Goal: Transaction & Acquisition: Download file/media

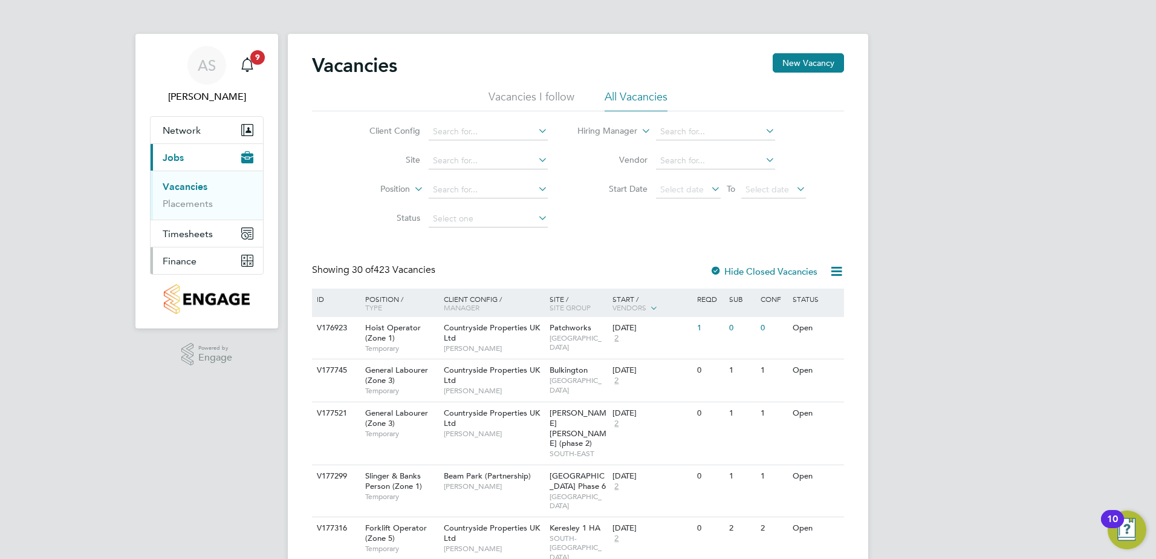
click at [187, 265] on span "Finance" at bounding box center [180, 260] width 34 height 11
click at [179, 260] on span "Finance" at bounding box center [180, 260] width 34 height 11
click at [187, 210] on span "Finance" at bounding box center [180, 211] width 34 height 11
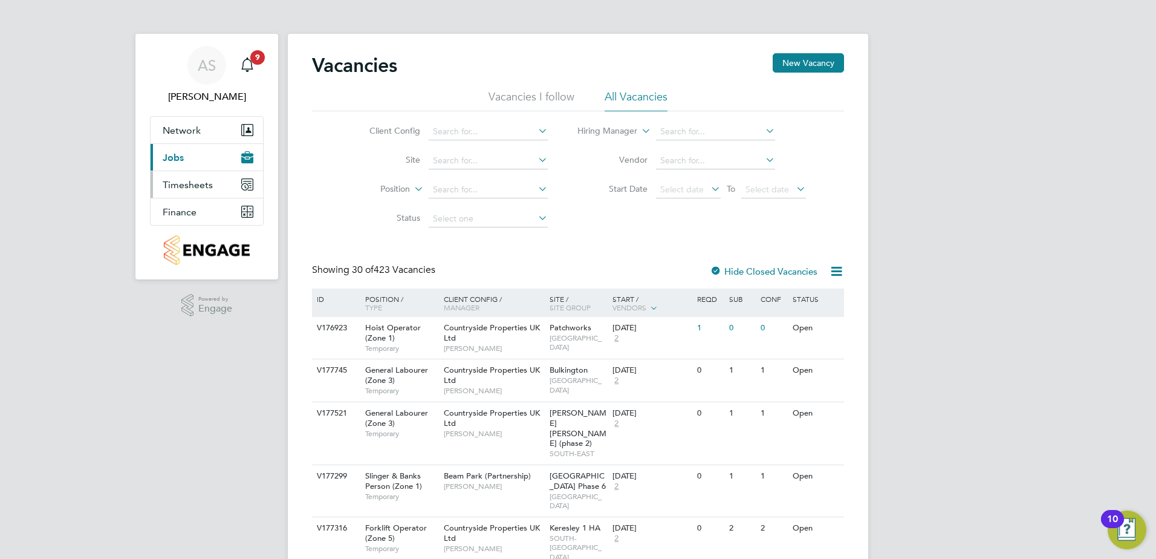
click at [195, 186] on span "Timesheets" at bounding box center [188, 184] width 50 height 11
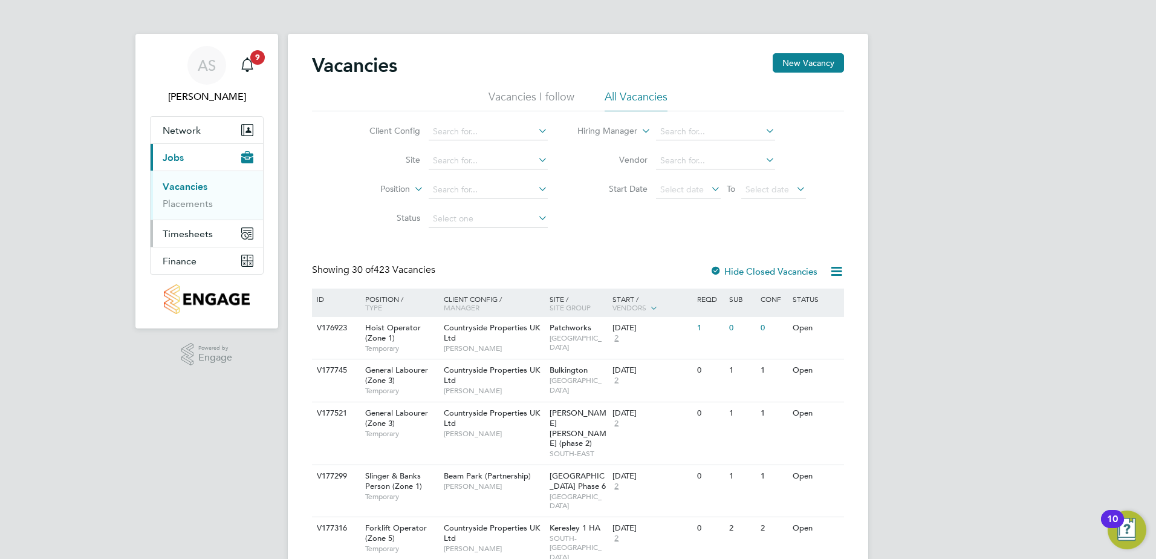
click at [193, 235] on span "Timesheets" at bounding box center [188, 233] width 50 height 11
click at [192, 232] on span "Timesheets" at bounding box center [188, 233] width 50 height 11
click at [210, 233] on span "Timesheets" at bounding box center [188, 233] width 50 height 11
click at [169, 262] on span "Finance" at bounding box center [180, 260] width 34 height 11
click at [180, 244] on link "Invoices & Credit Notes" at bounding box center [201, 247] width 76 height 24
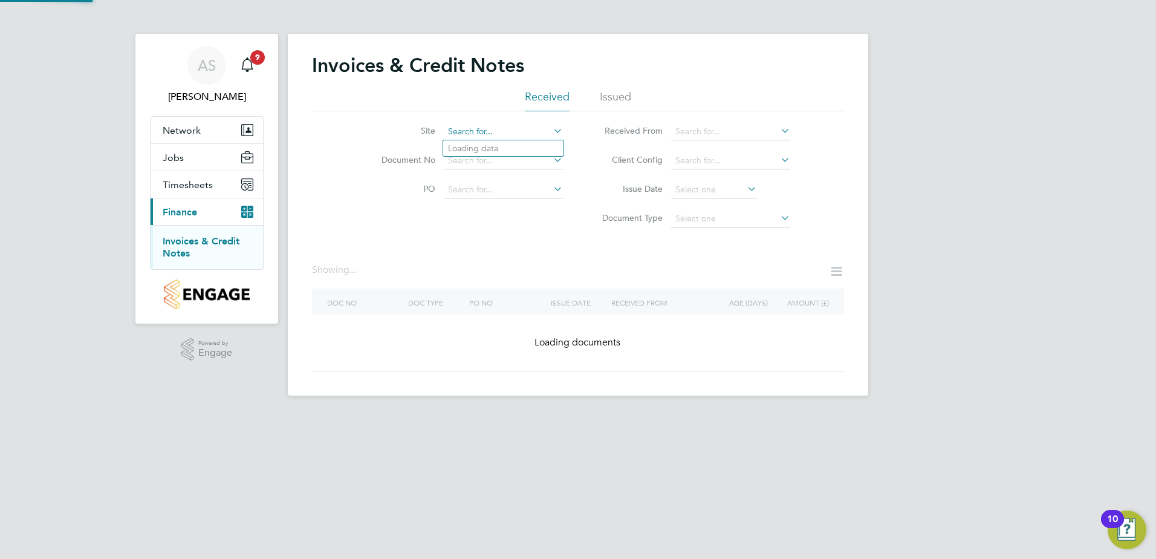
click at [504, 125] on input at bounding box center [503, 131] width 119 height 17
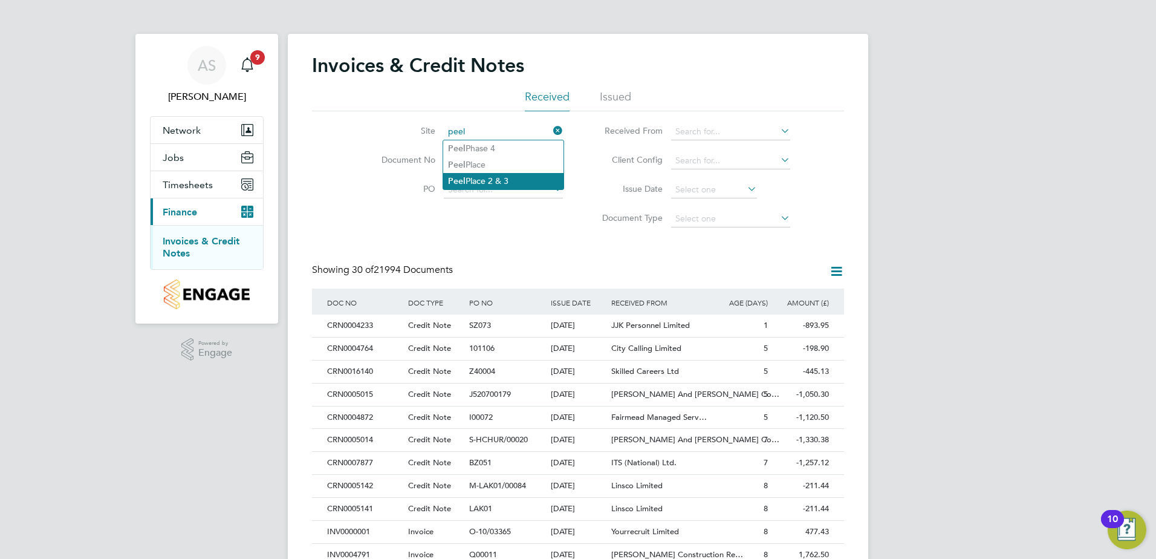
click at [495, 176] on li "Peel Place 2 & 3" at bounding box center [503, 181] width 120 height 16
type input "Peel Place 2 & 3"
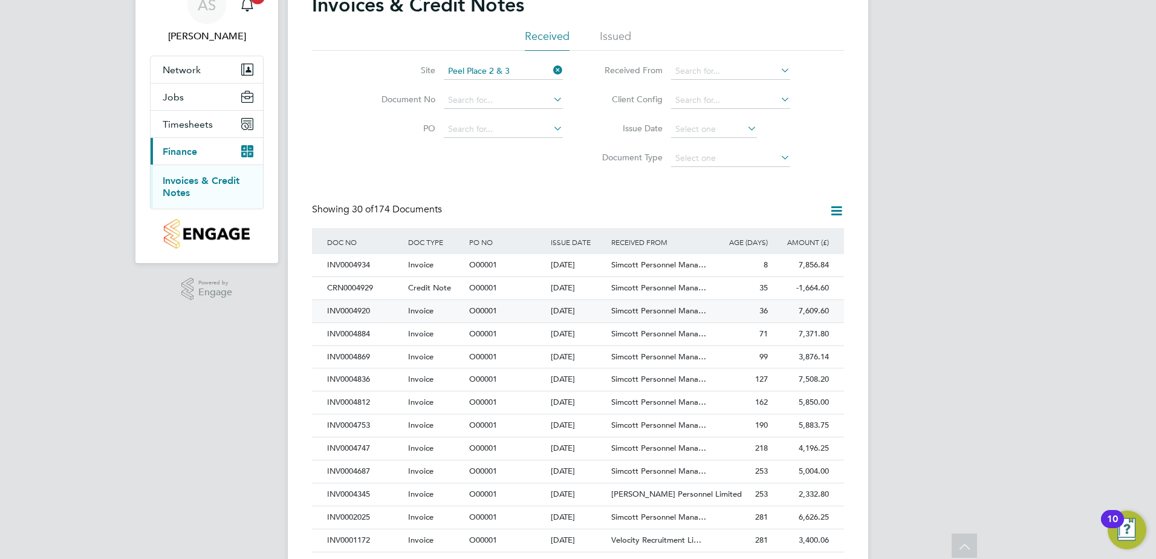
click at [560, 308] on div "[DATE]" at bounding box center [578, 311] width 61 height 22
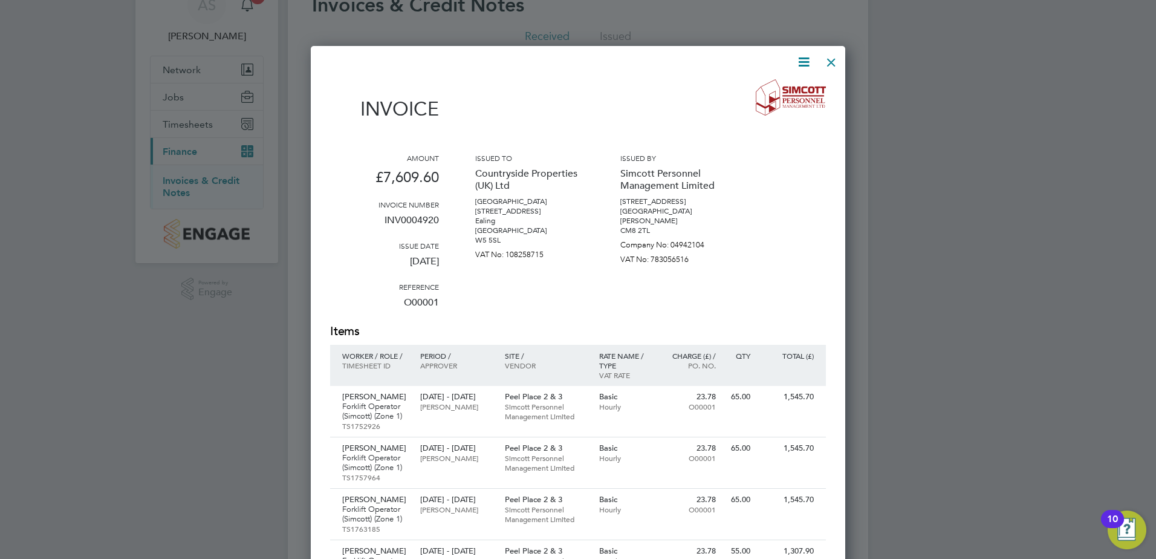
drag, startPoint x: 381, startPoint y: 177, endPoint x: 449, endPoint y: 180, distance: 67.8
click at [449, 180] on div "Amount £7,609.60 Invoice number INV0004920 Issue date [DATE] Reference O00001 I…" at bounding box center [578, 238] width 496 height 170
copy p "7,609.60"
click at [807, 62] on icon at bounding box center [803, 61] width 15 height 15
click at [775, 87] on li "Download Invoice" at bounding box center [766, 90] width 83 height 17
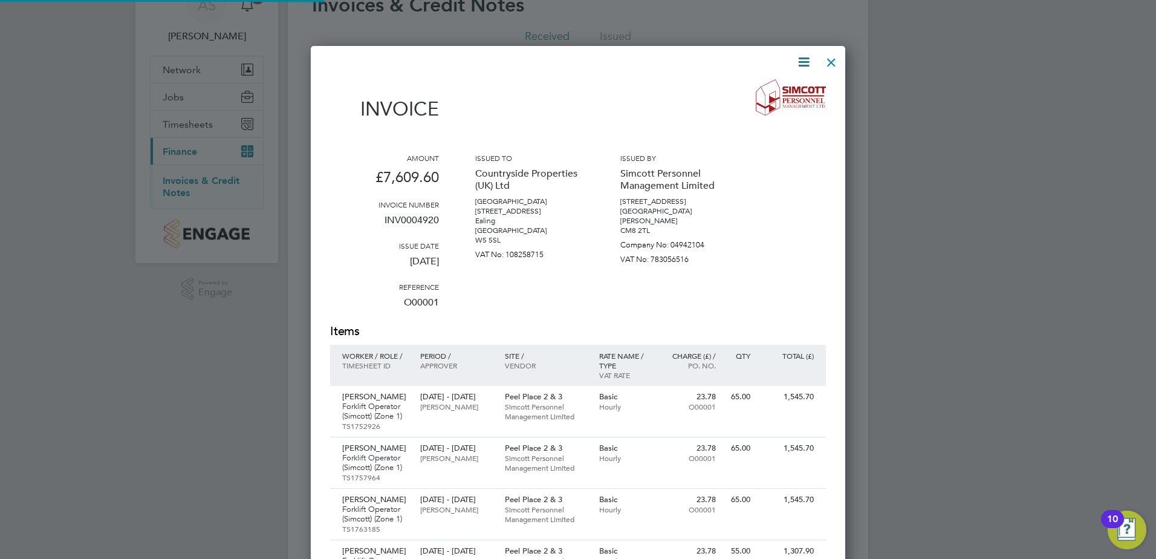
click at [832, 63] on div at bounding box center [831, 59] width 22 height 22
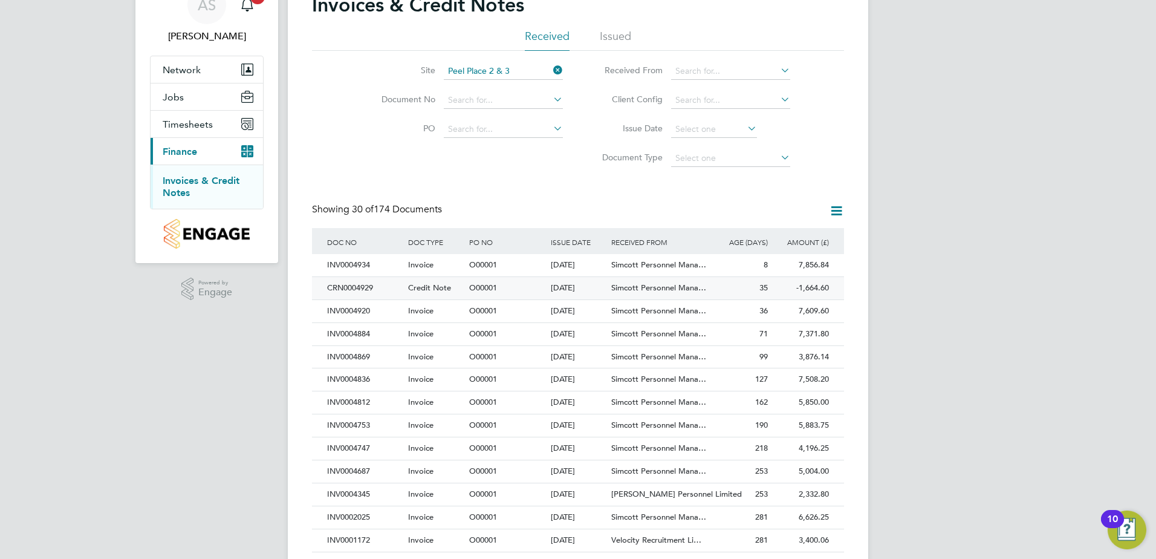
click at [654, 290] on span "Simcott Personnel Mana…" at bounding box center [658, 287] width 95 height 10
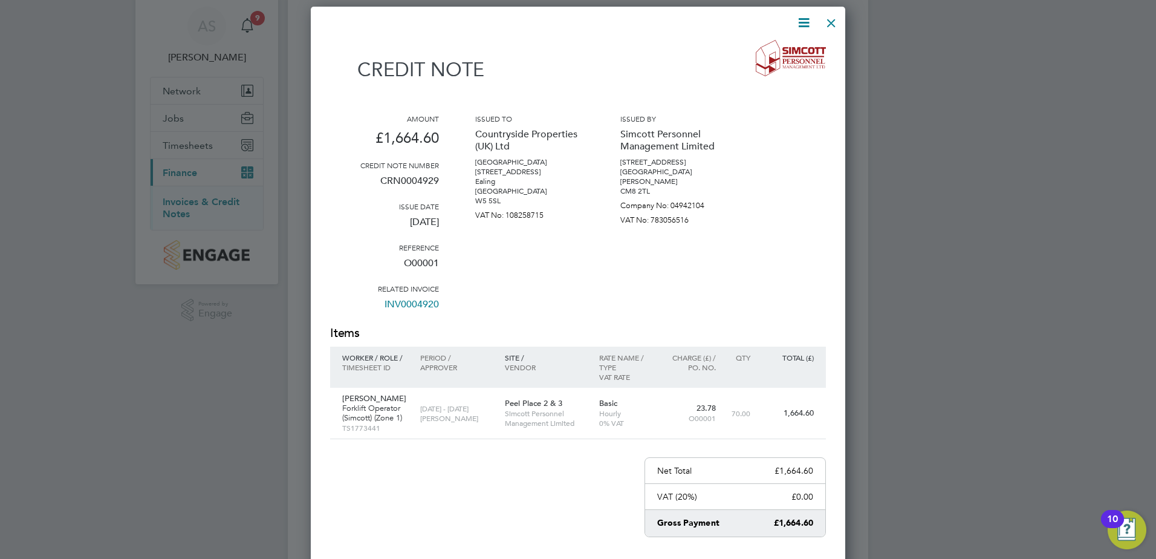
scroll to position [60, 0]
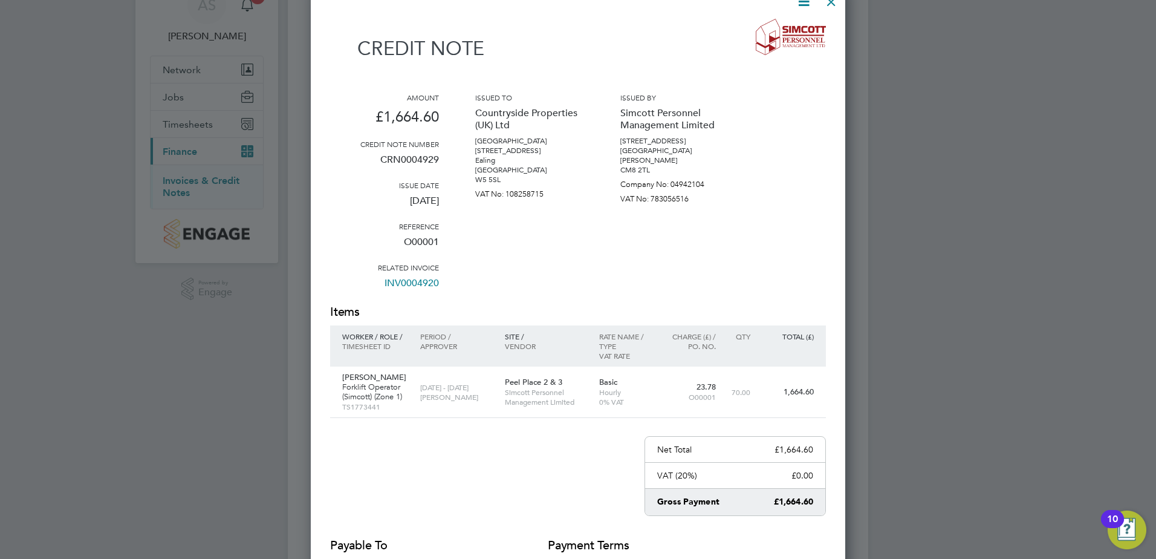
drag, startPoint x: 383, startPoint y: 117, endPoint x: 447, endPoint y: 118, distance: 64.1
click at [447, 118] on div "Amount £1,664.60 Credit note number CRN0004929 Issue date [DATE] Reference O000…" at bounding box center [578, 197] width 496 height 211
copy p "1,664.60"
drag, startPoint x: 834, startPoint y: 3, endPoint x: 880, endPoint y: 78, distance: 87.6
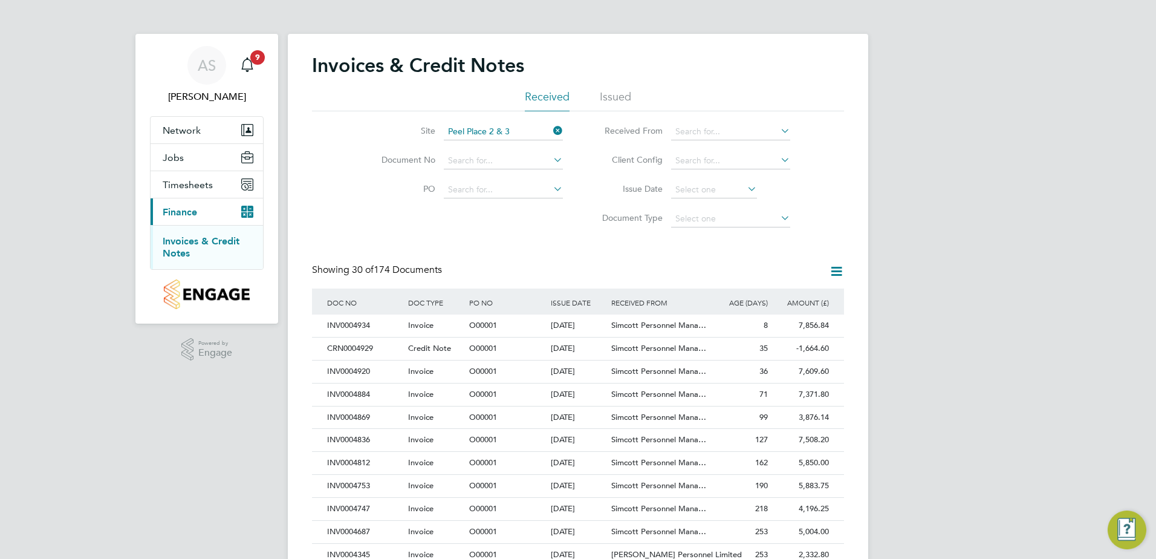
click at [921, 169] on div "AS [PERSON_NAME] Notifications 9 Applications: Network Team Members Sites Worke…" at bounding box center [578, 540] width 1156 height 1081
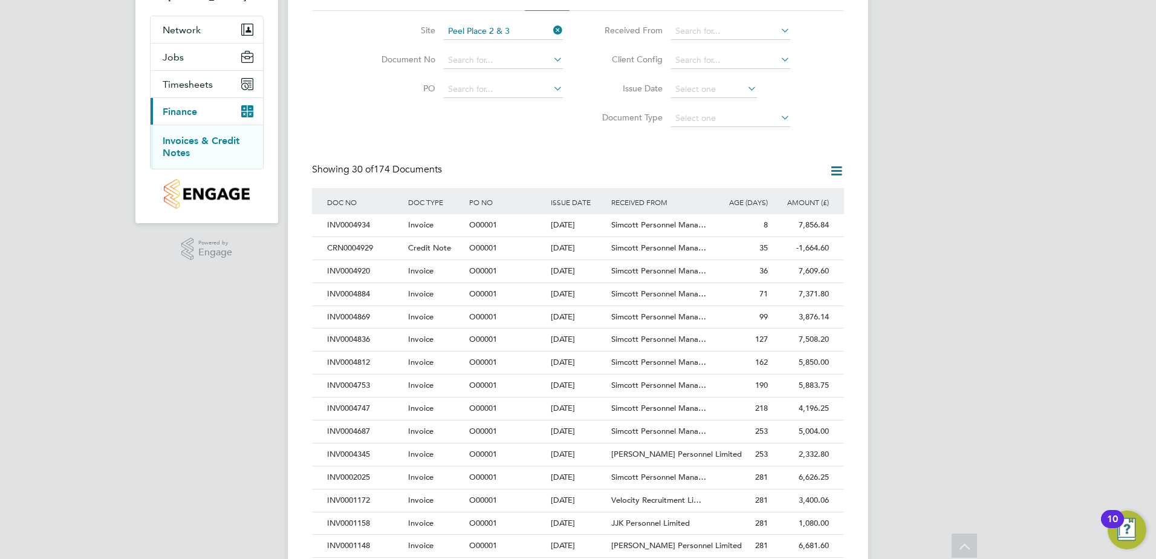
scroll to position [121, 0]
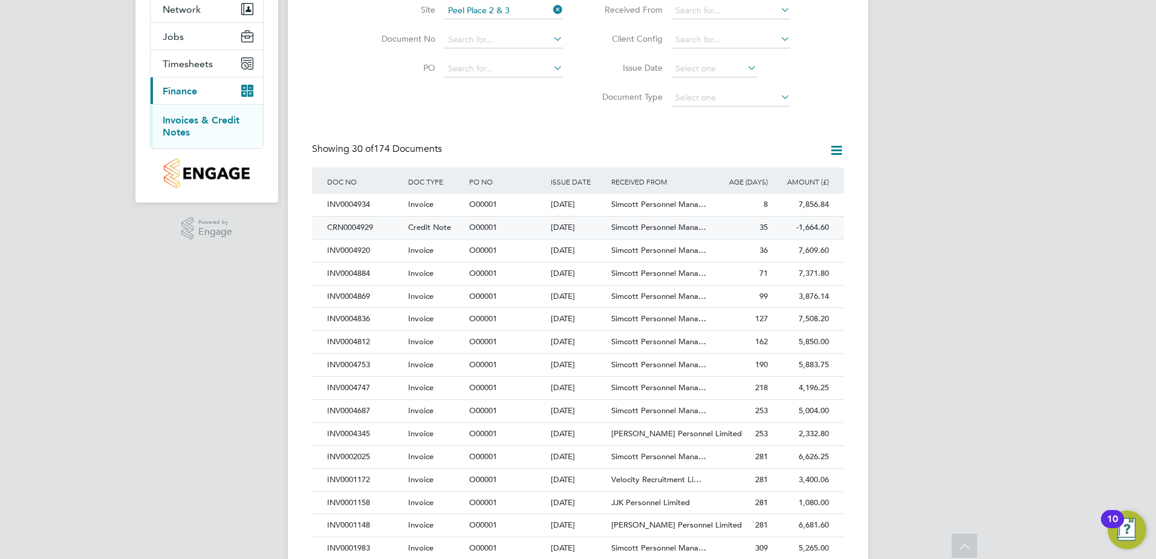
click at [576, 222] on div "[DATE]" at bounding box center [578, 227] width 61 height 22
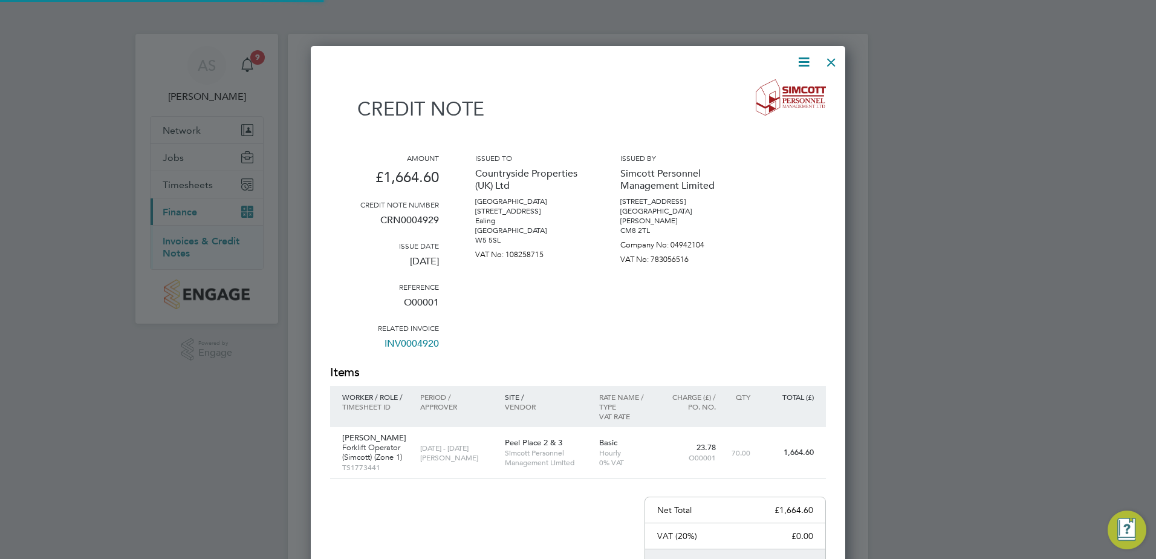
scroll to position [684, 535]
click at [808, 57] on icon at bounding box center [803, 61] width 15 height 15
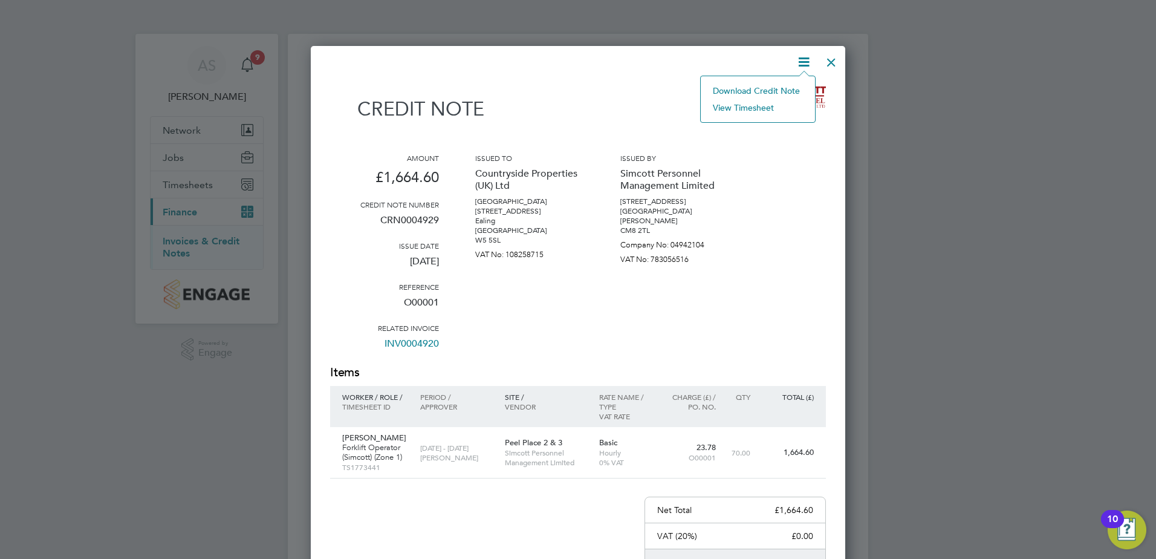
click at [782, 88] on li "Download Credit Note" at bounding box center [758, 90] width 102 height 17
drag, startPoint x: 834, startPoint y: 62, endPoint x: 596, endPoint y: 35, distance: 240.3
click at [834, 61] on div at bounding box center [831, 59] width 22 height 22
